Goal: Information Seeking & Learning: Learn about a topic

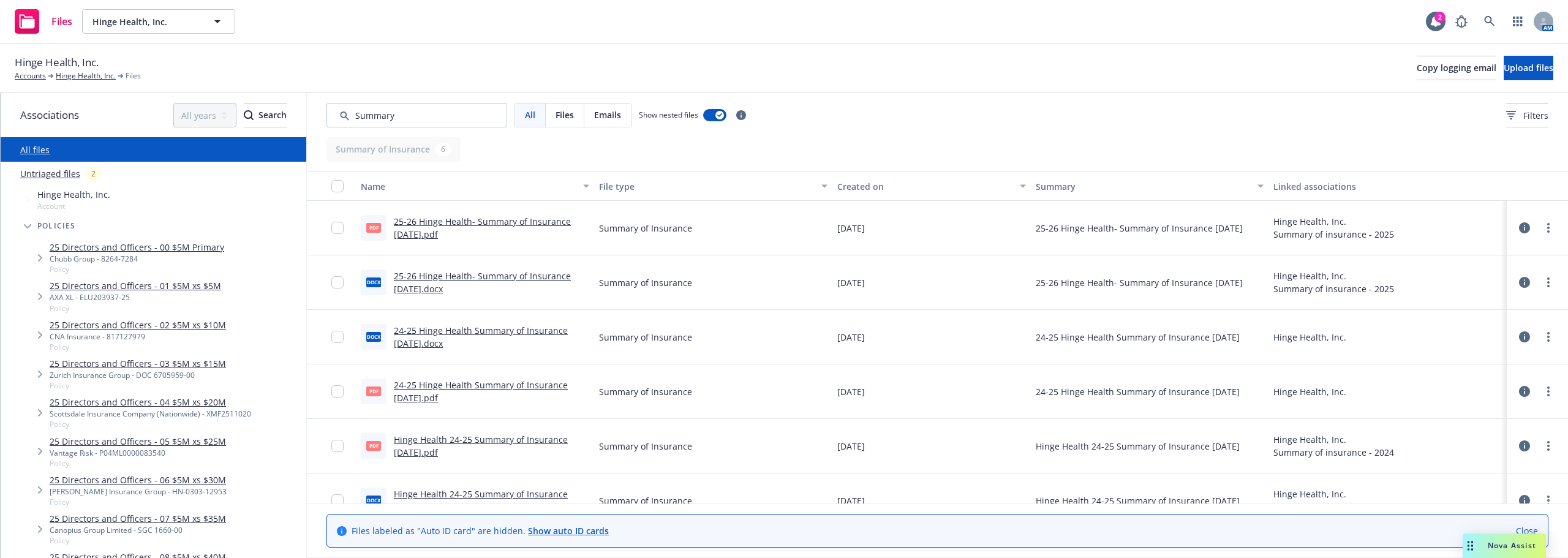
scroll to position [61, 0]
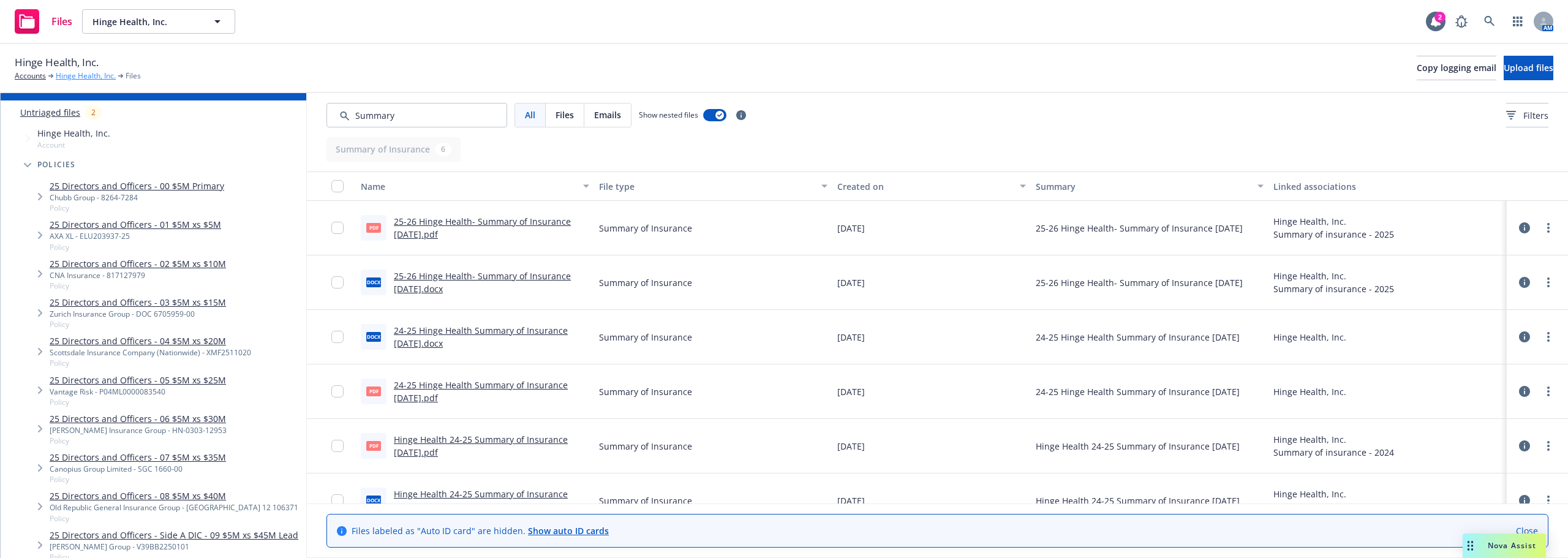
click at [86, 77] on link "Hinge Health, Inc." at bounding box center [86, 75] width 60 height 11
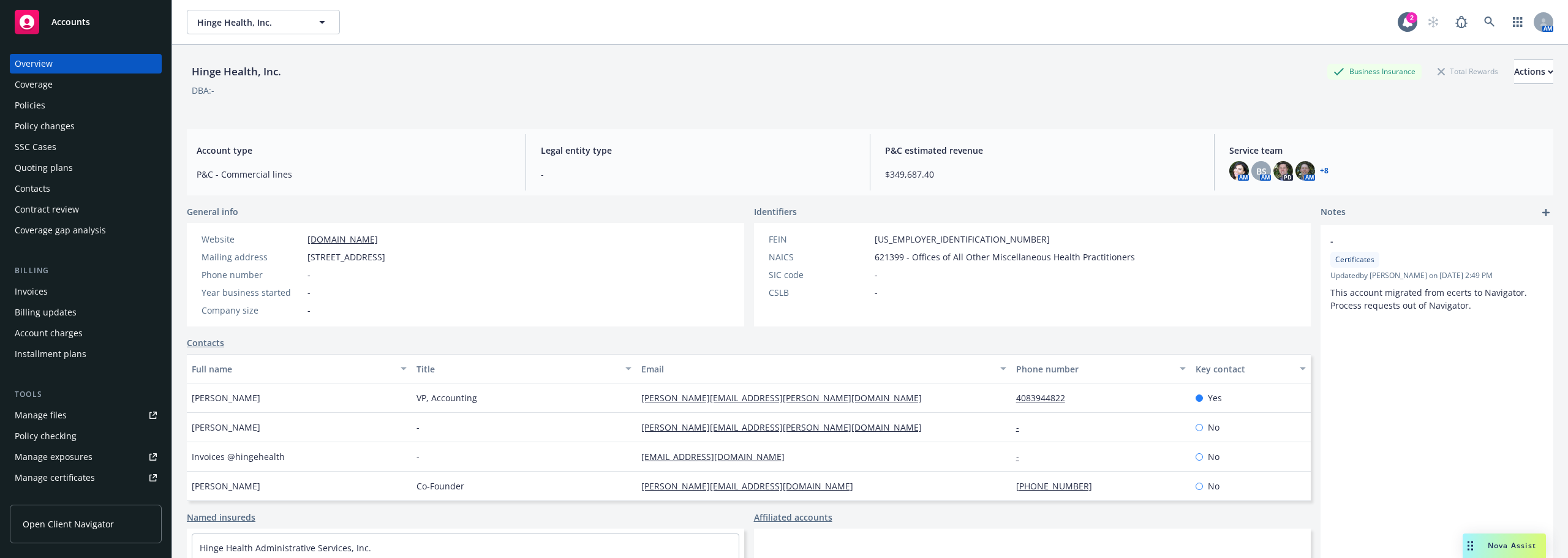
click at [22, 104] on div "Policies" at bounding box center [30, 105] width 30 height 20
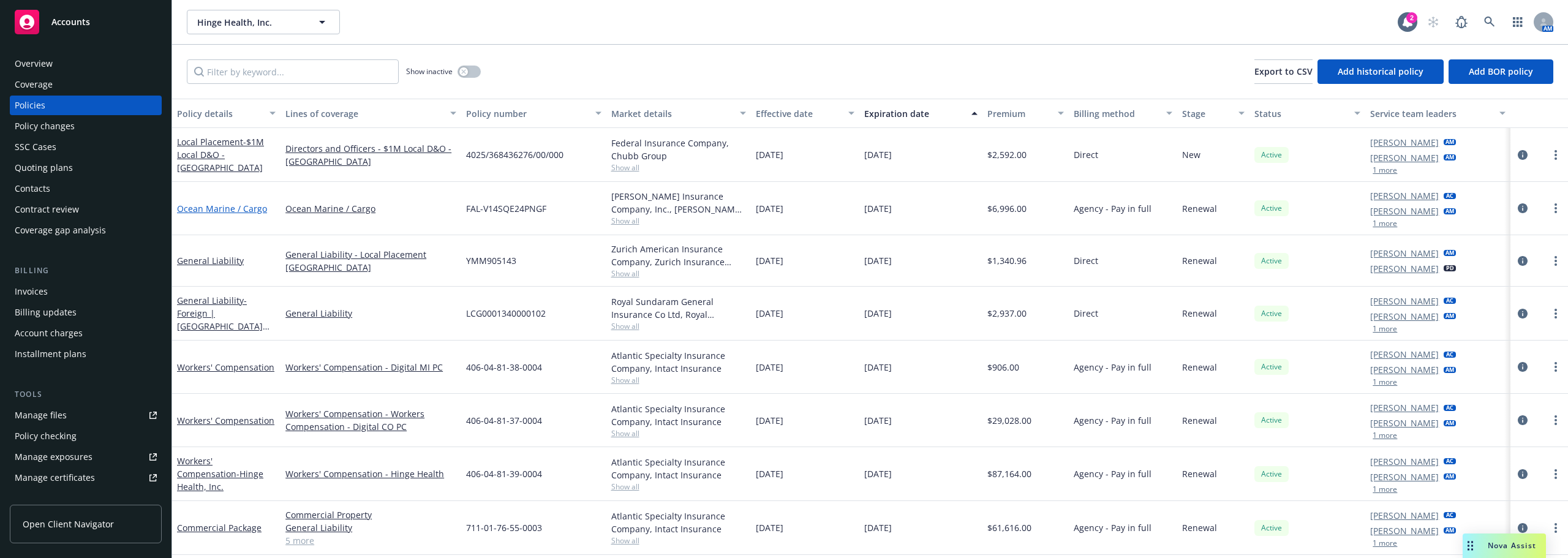
click at [248, 208] on link "Ocean Marine / Cargo" at bounding box center [222, 208] width 90 height 12
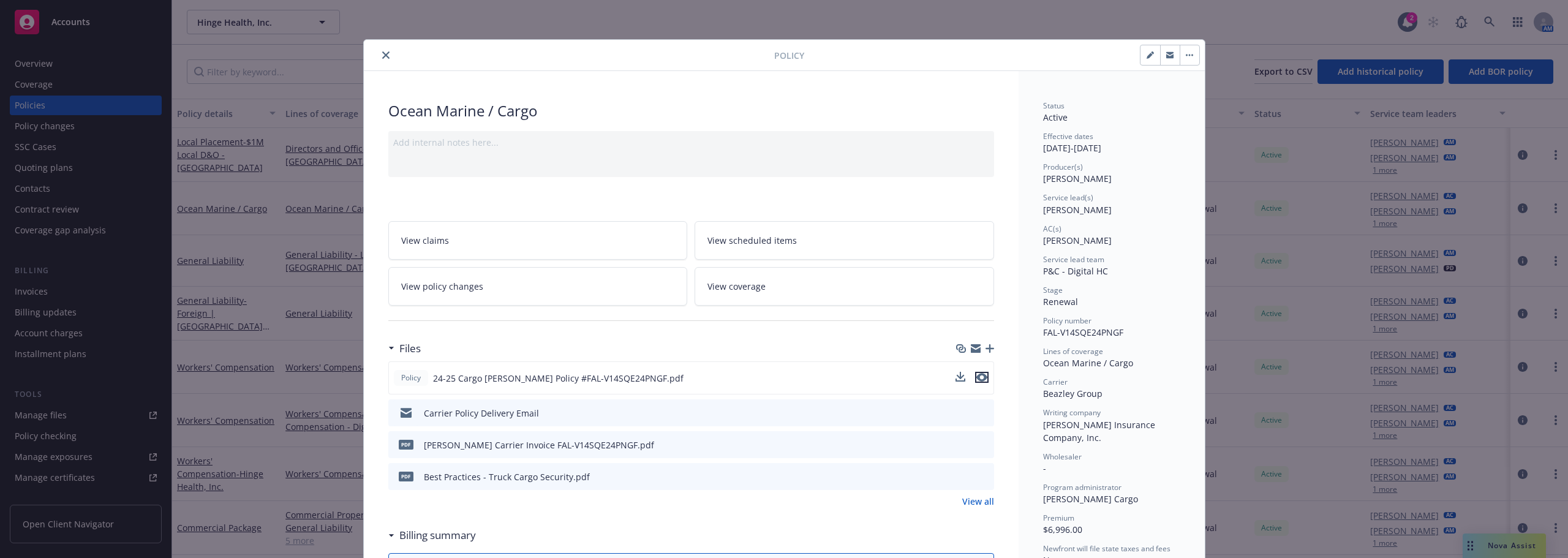
click at [980, 379] on icon "preview file" at bounding box center [981, 377] width 11 height 9
